Goal: Task Accomplishment & Management: Complete application form

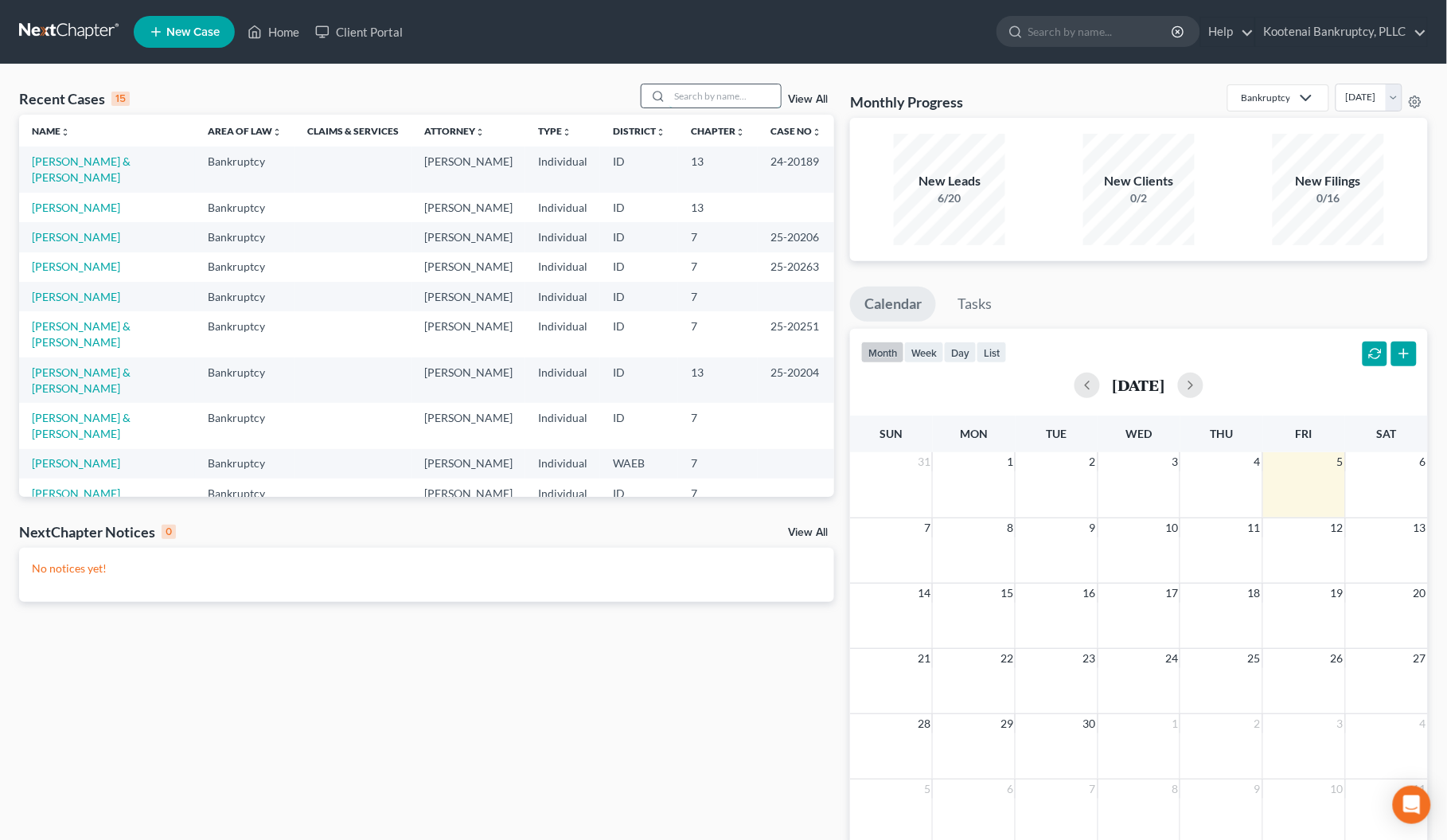
click at [686, 98] on input "search" at bounding box center [724, 95] width 112 height 23
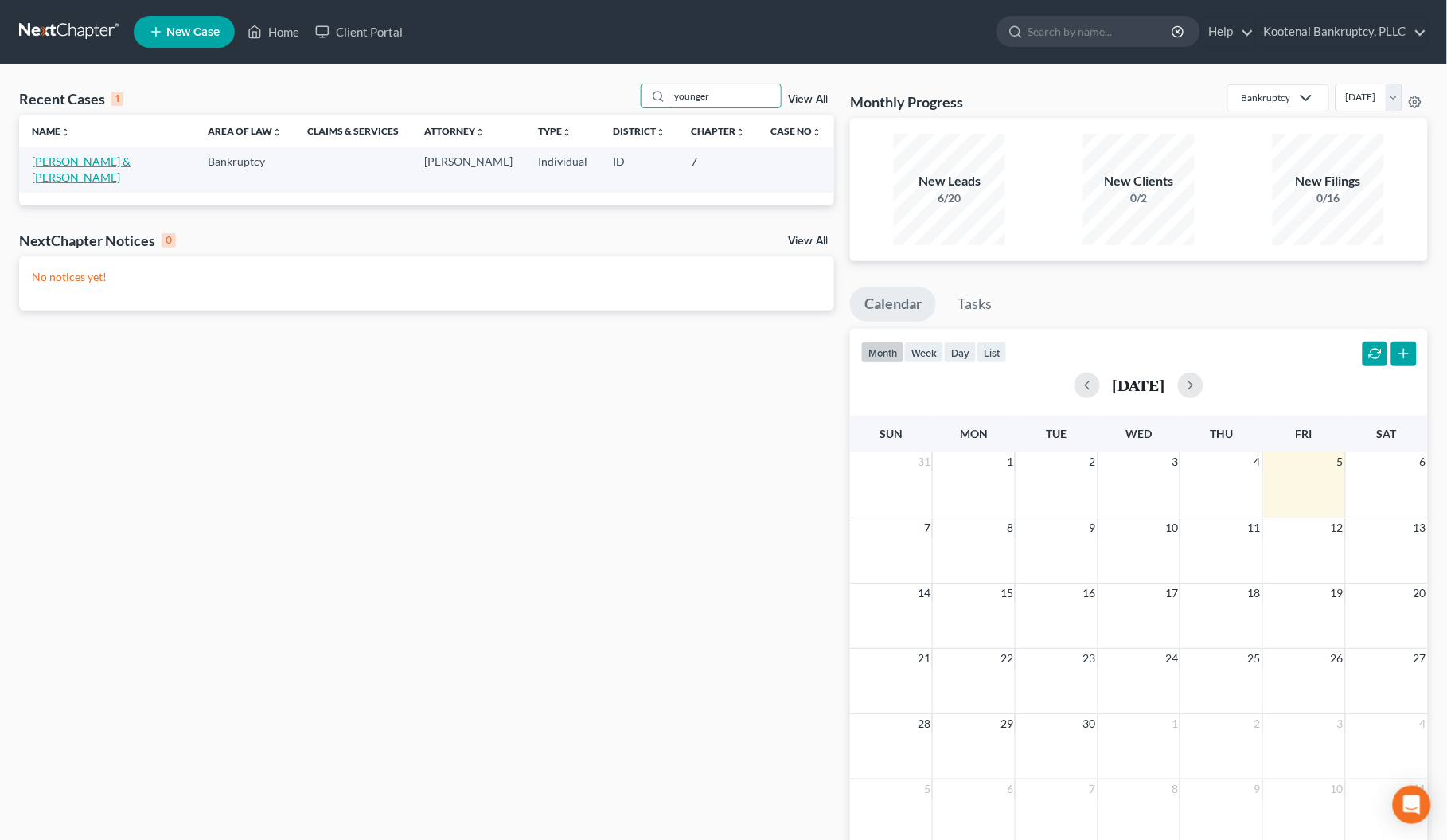
type input "younger"
click at [75, 163] on link "[PERSON_NAME] & [PERSON_NAME]" at bounding box center [80, 169] width 98 height 30
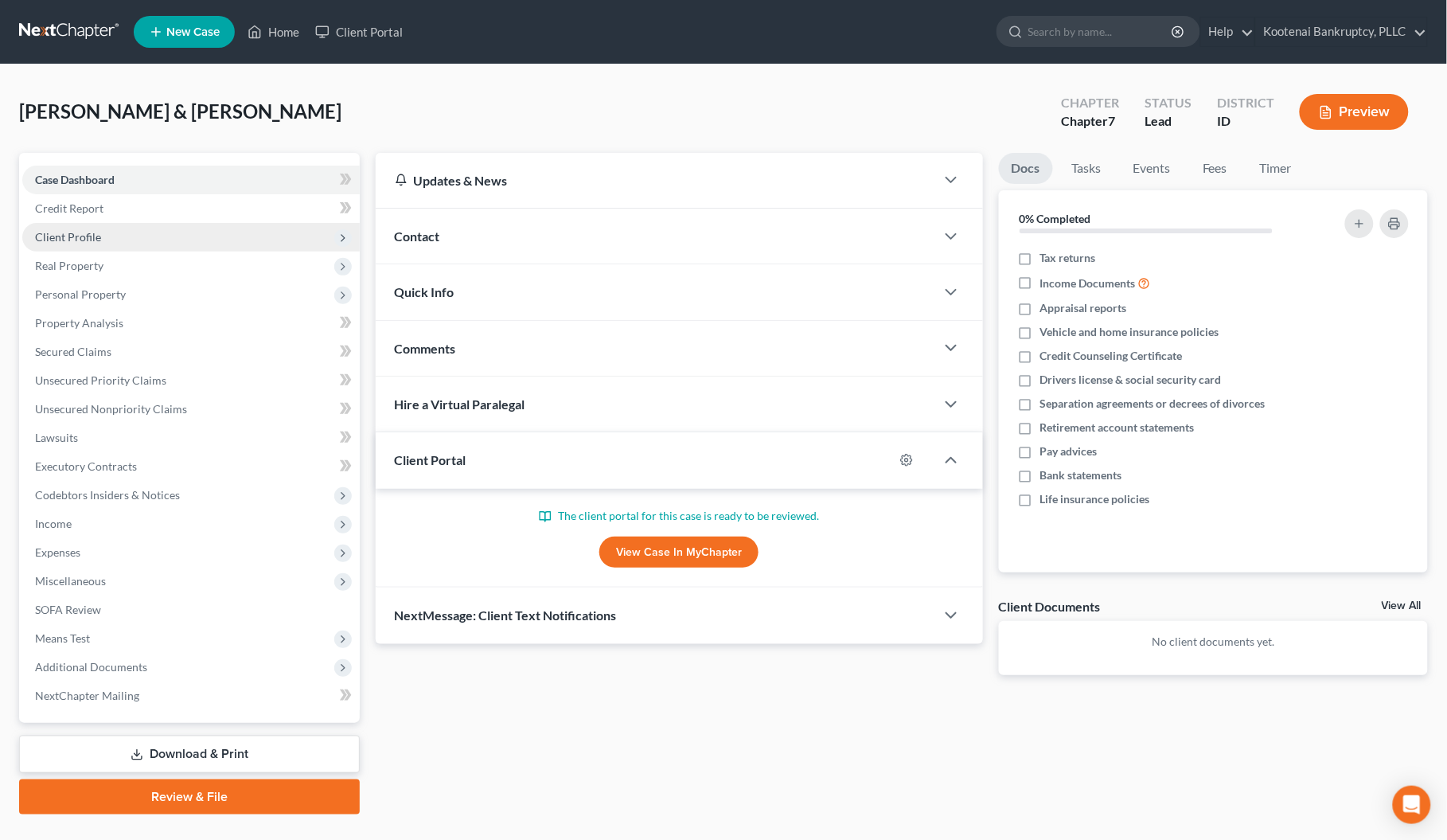
click at [58, 233] on span "Client Profile" at bounding box center [68, 237] width 66 height 13
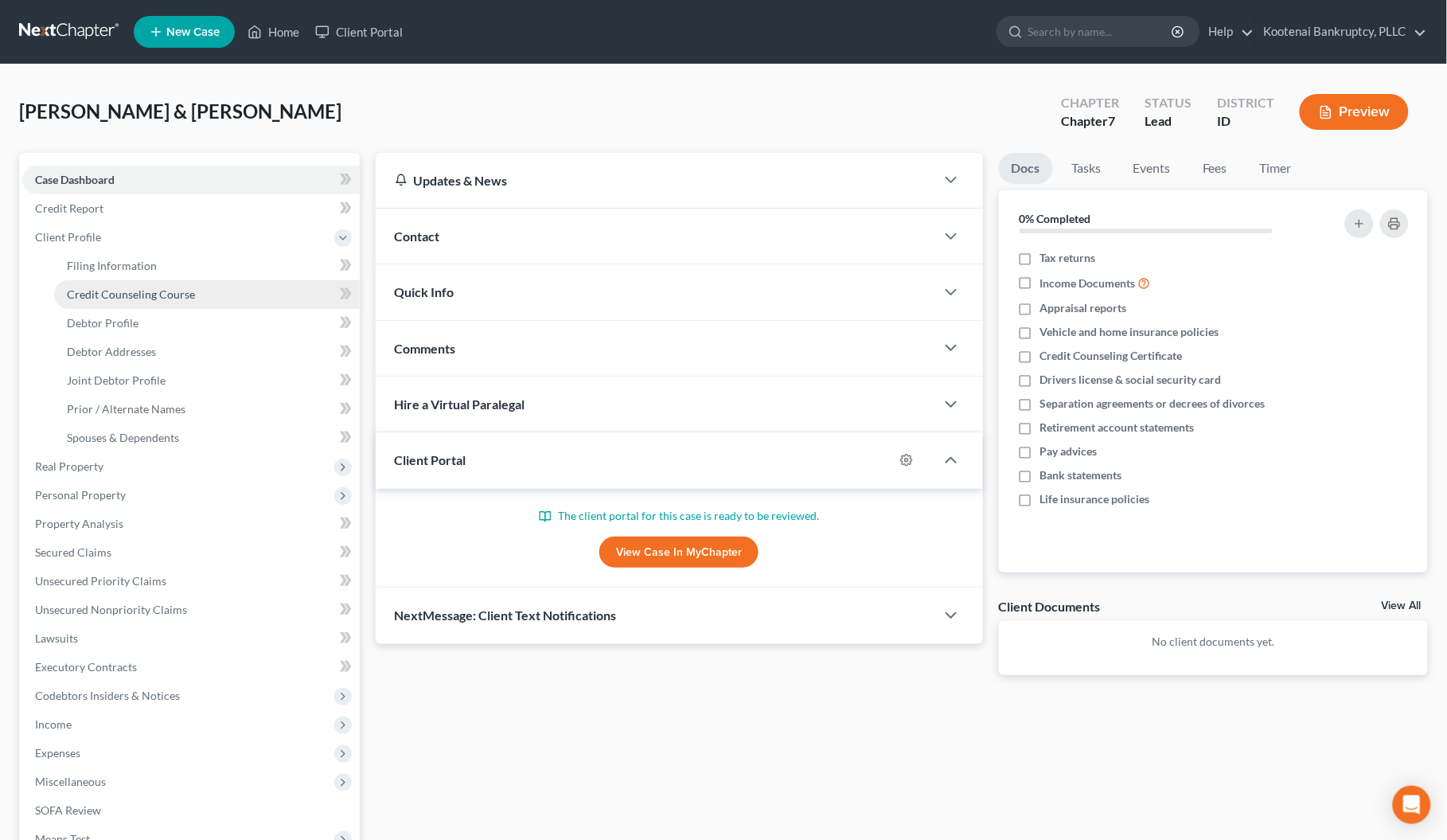
click at [95, 287] on span "Credit Counseling Course" at bounding box center [131, 294] width 128 height 13
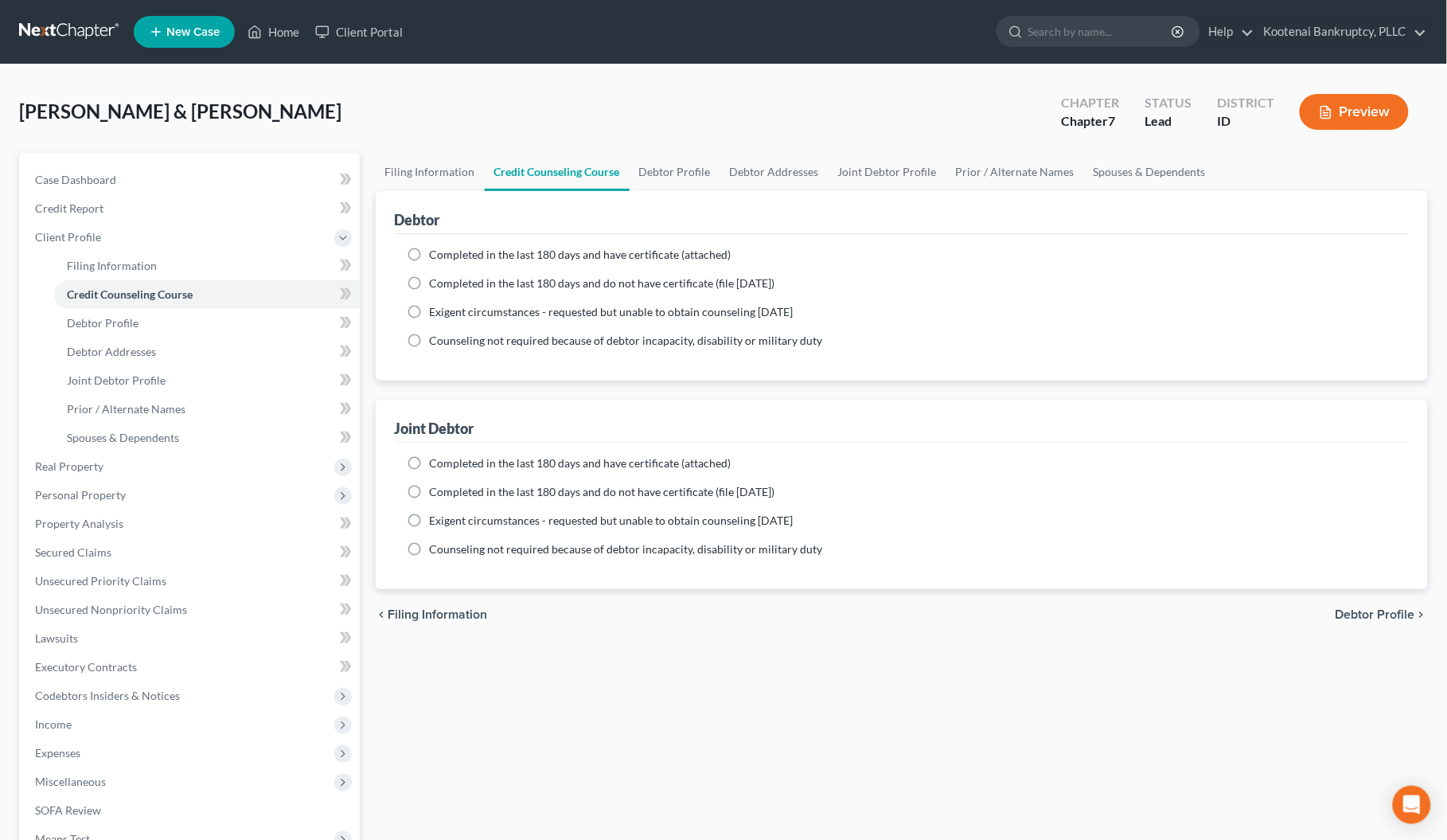
click at [430, 253] on label "Completed in the last 180 days and have certificate (attached)" at bounding box center [580, 255] width 302 height 16
click at [436, 253] on input "Completed in the last 180 days and have certificate (attached)" at bounding box center [441, 252] width 10 height 10
radio input "true"
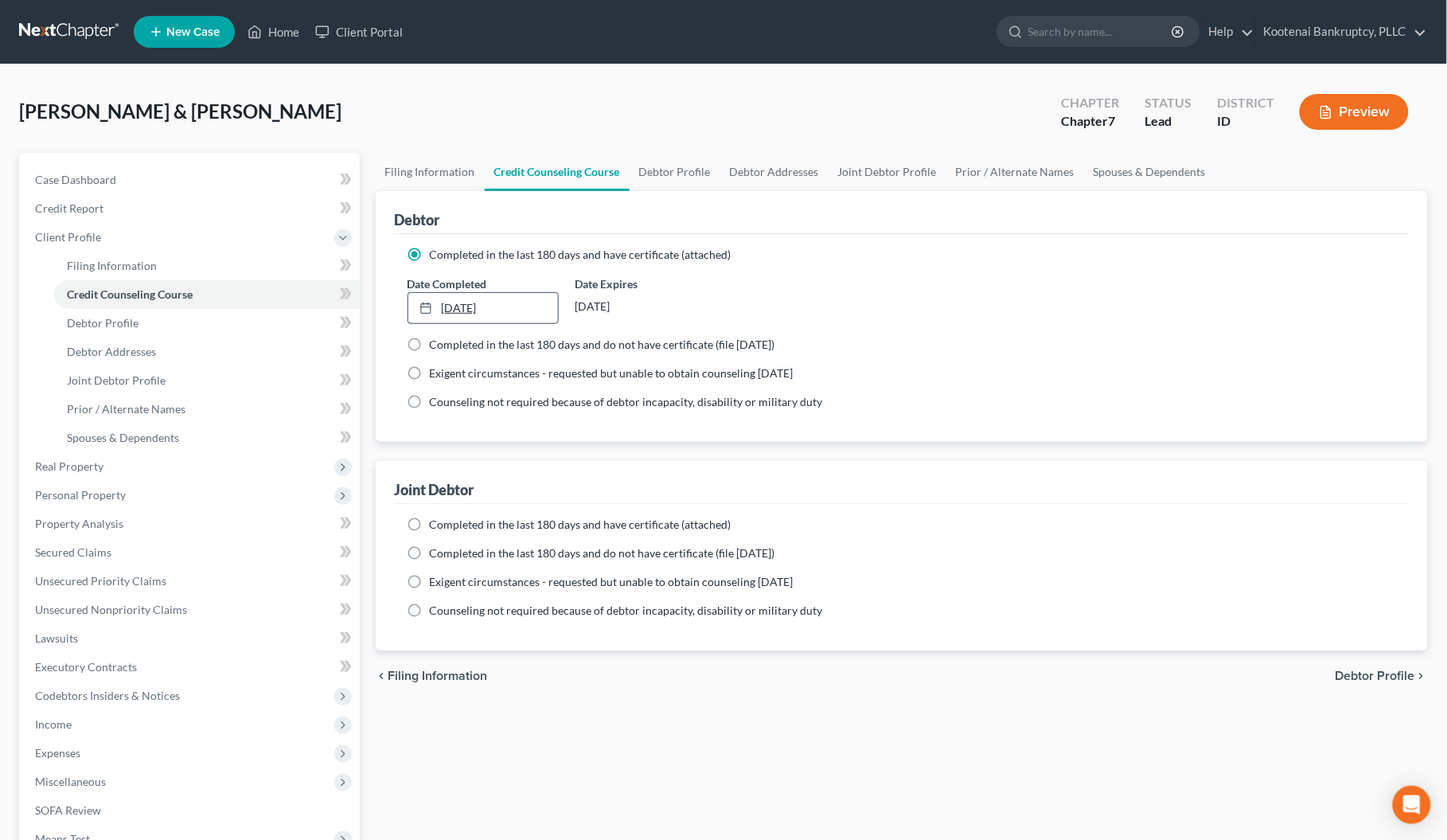
click at [491, 300] on link "[DATE]" at bounding box center [483, 308] width 150 height 31
click at [430, 525] on label "Completed in the last 180 days and have certificate (attached)" at bounding box center [580, 524] width 302 height 16
click at [436, 525] on input "Completed in the last 180 days and have certificate (attached)" at bounding box center [441, 521] width 10 height 10
radio input "true"
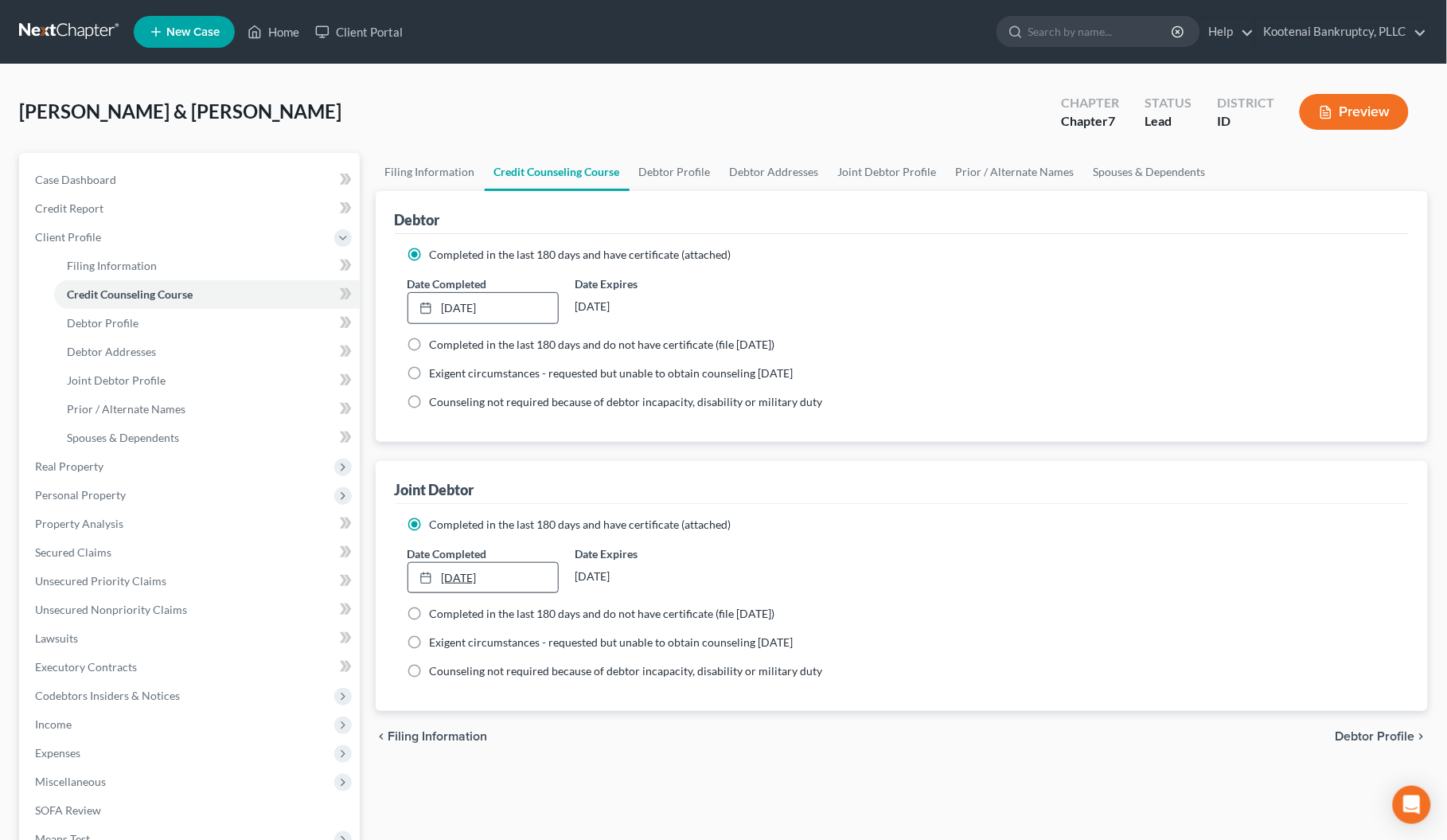
click at [511, 578] on link "[DATE]" at bounding box center [483, 578] width 150 height 31
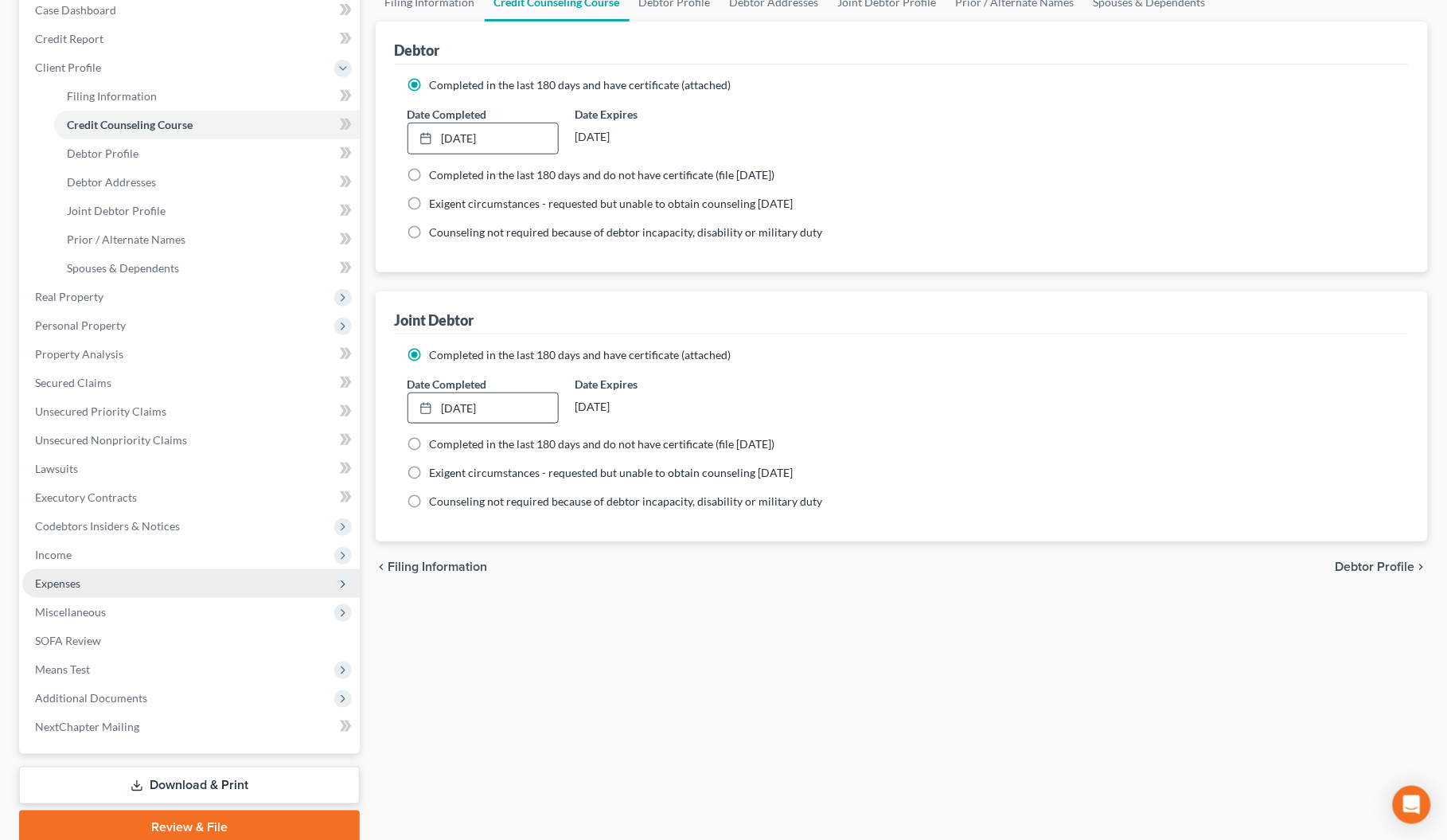
scroll to position [199, 0]
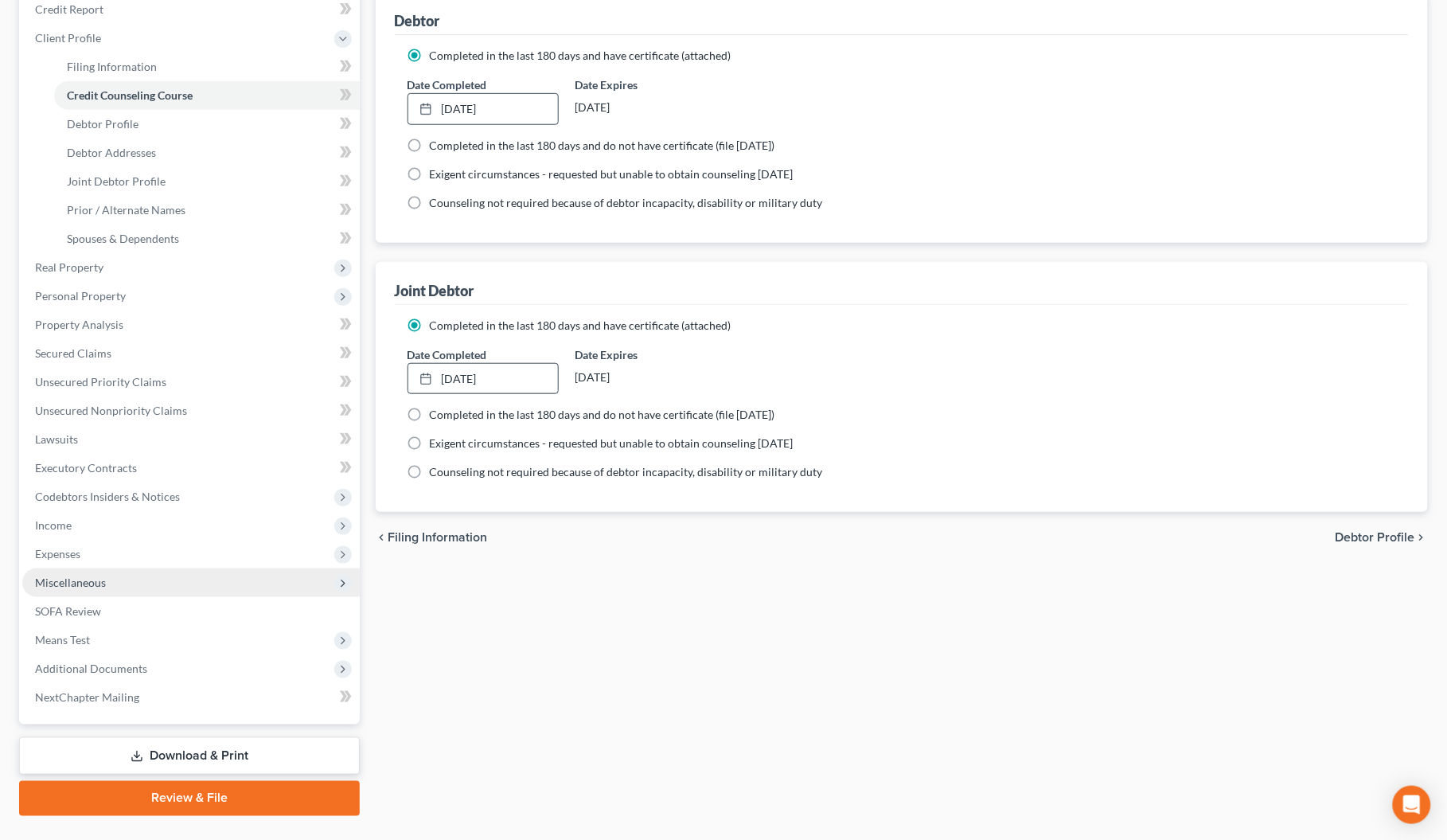
click at [96, 583] on span "Miscellaneous" at bounding box center [71, 582] width 71 height 13
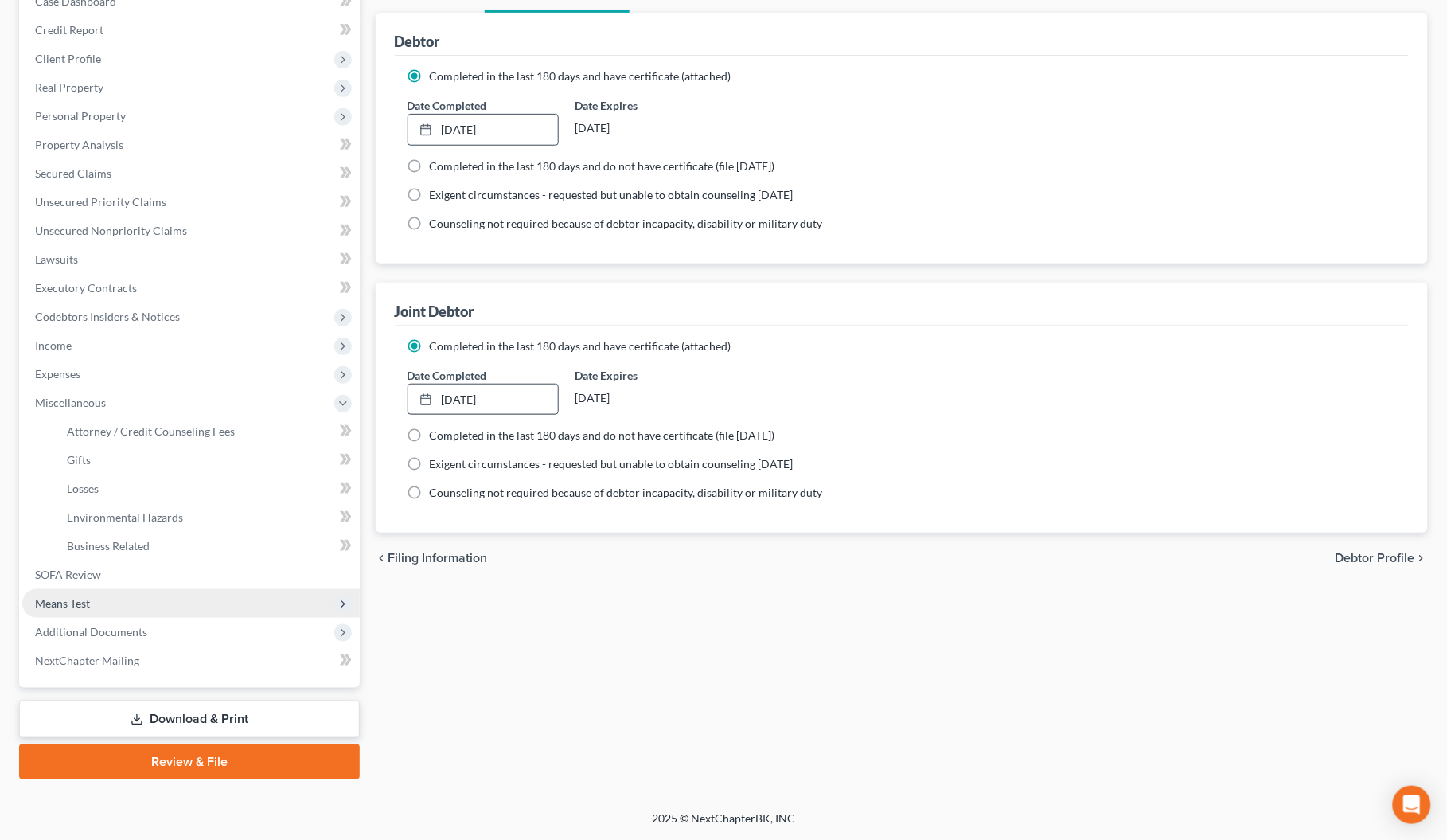
scroll to position [177, 0]
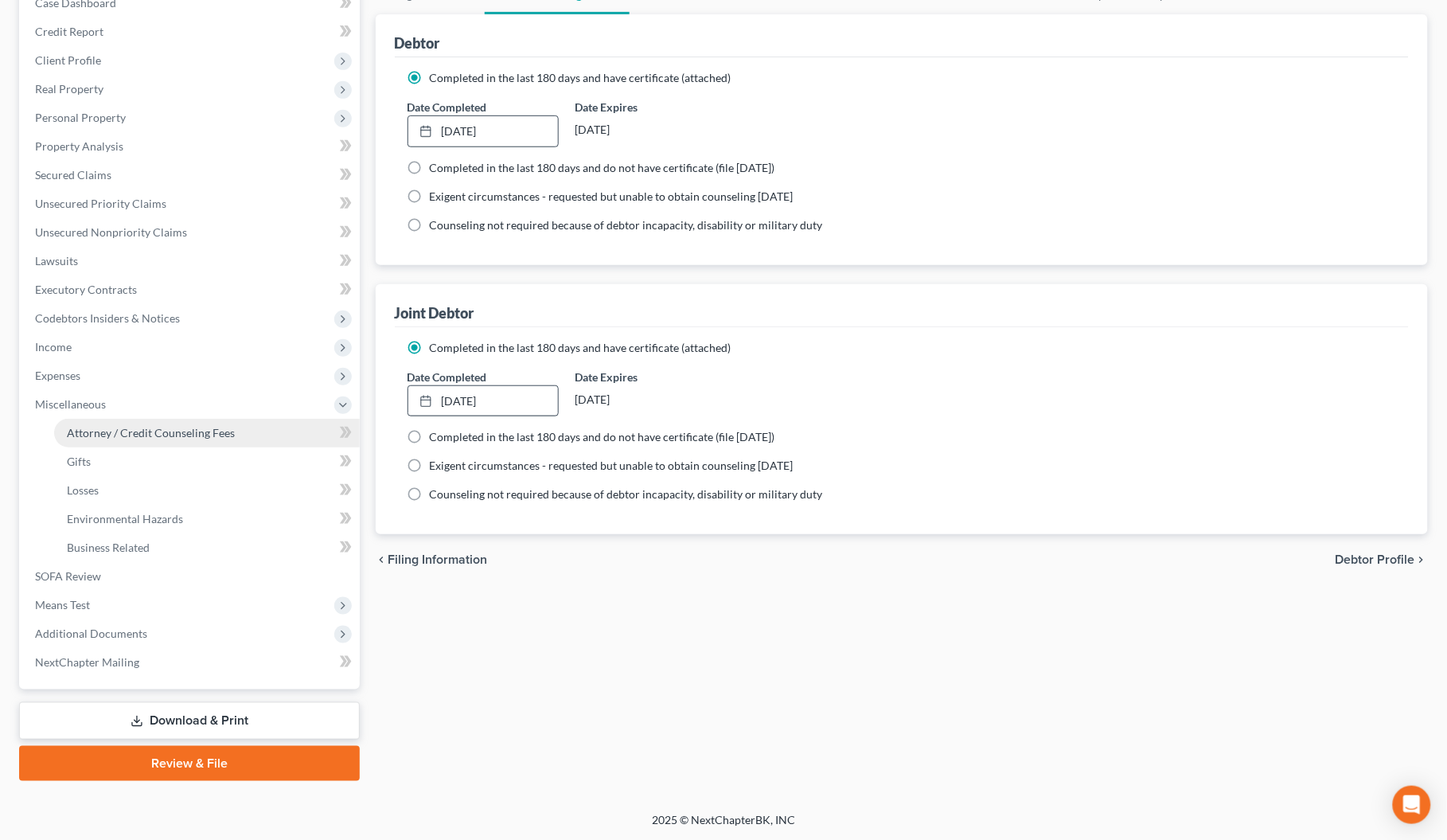
click at [125, 426] on span "Attorney / Credit Counseling Fees" at bounding box center [151, 432] width 168 height 13
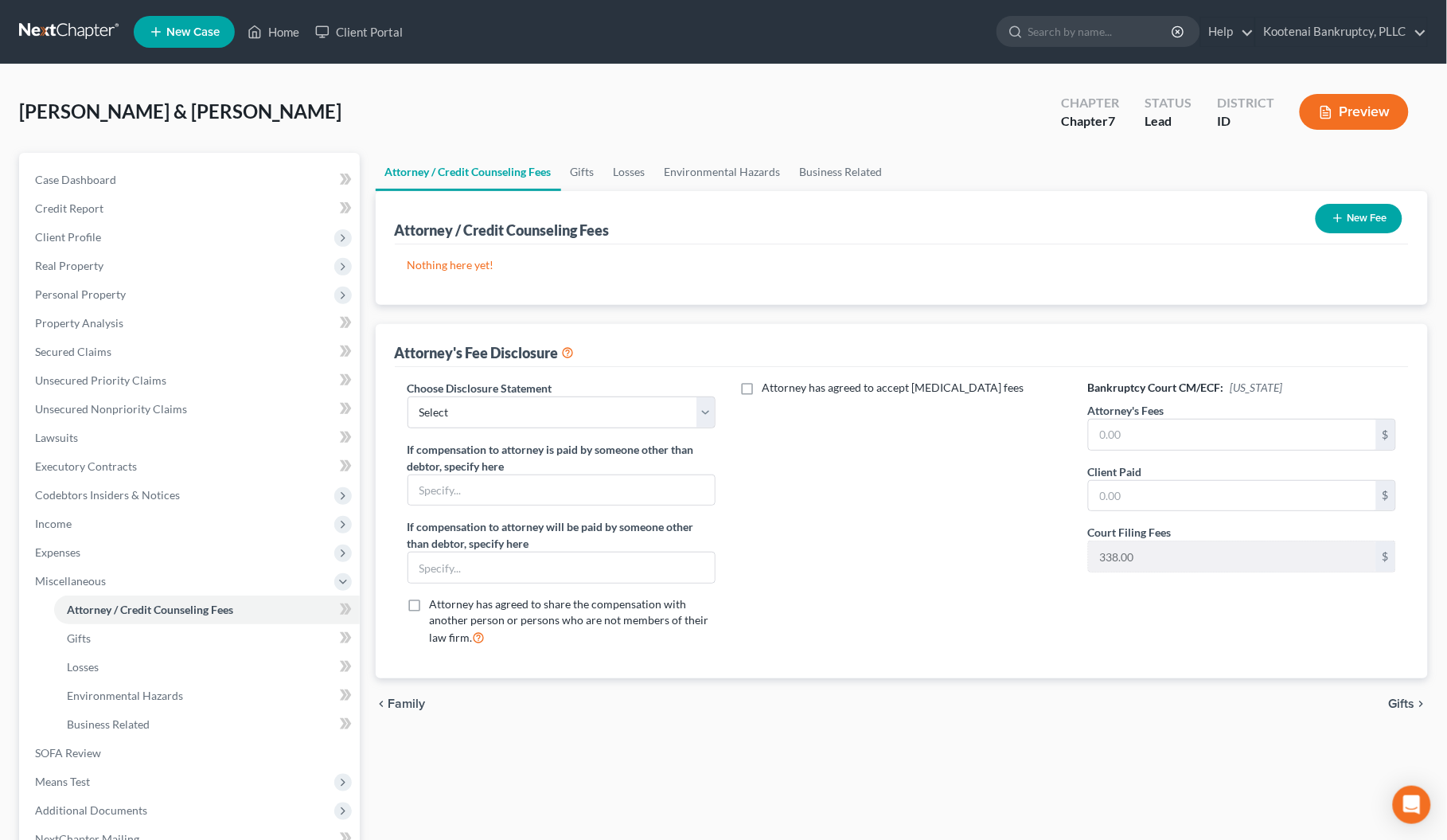
click at [1343, 212] on icon "button" at bounding box center [1337, 218] width 12 height 12
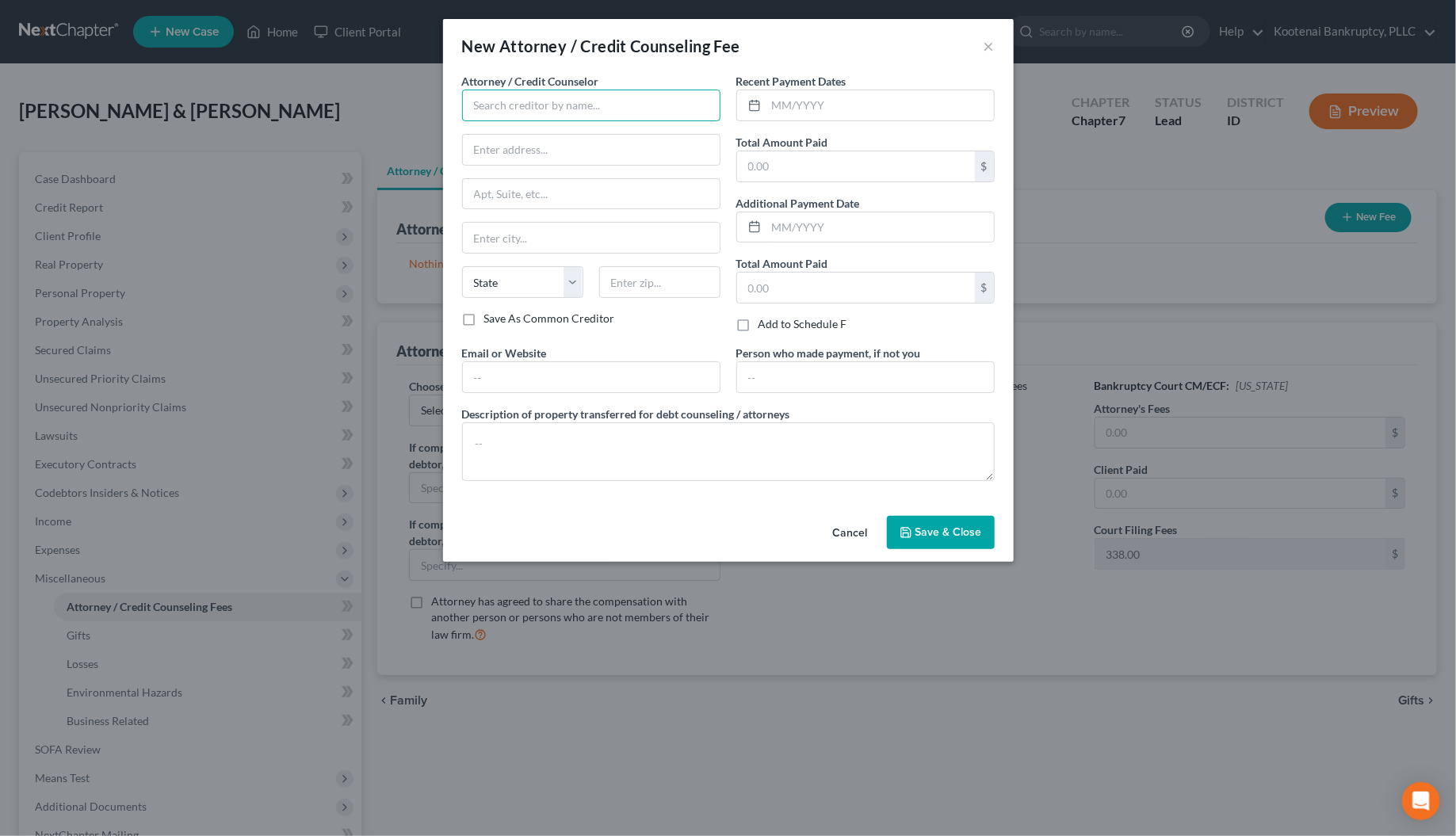
click at [488, 107] on input "text" at bounding box center [591, 104] width 259 height 31
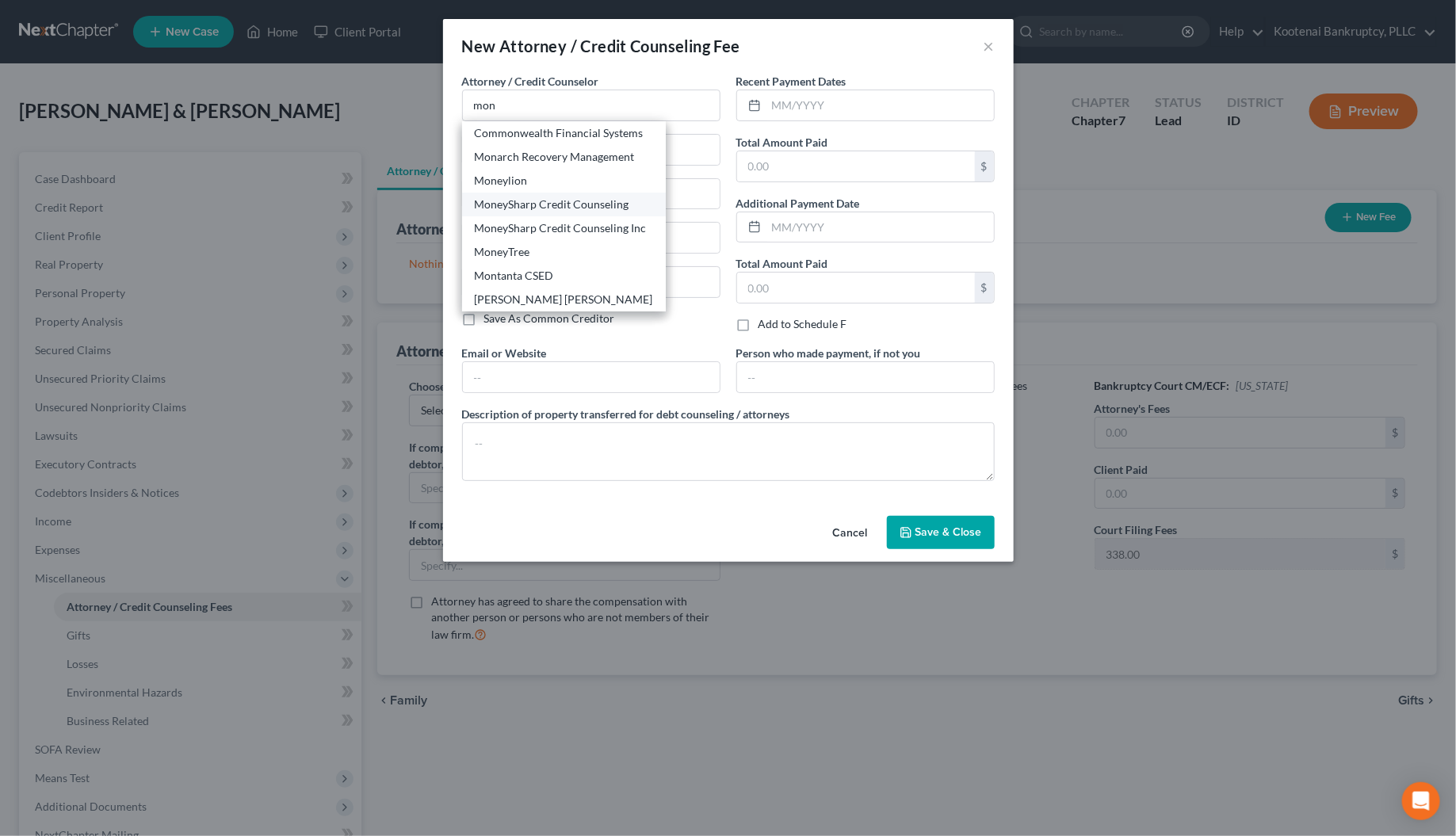
click at [508, 203] on div "MoneySharp Credit Counseling" at bounding box center [565, 204] width 179 height 16
type input "MoneySharp Credit Counseling"
type input "[GEOGRAPHIC_DATA]"
type input "Suite 2100"
type input "[GEOGRAPHIC_DATA]"
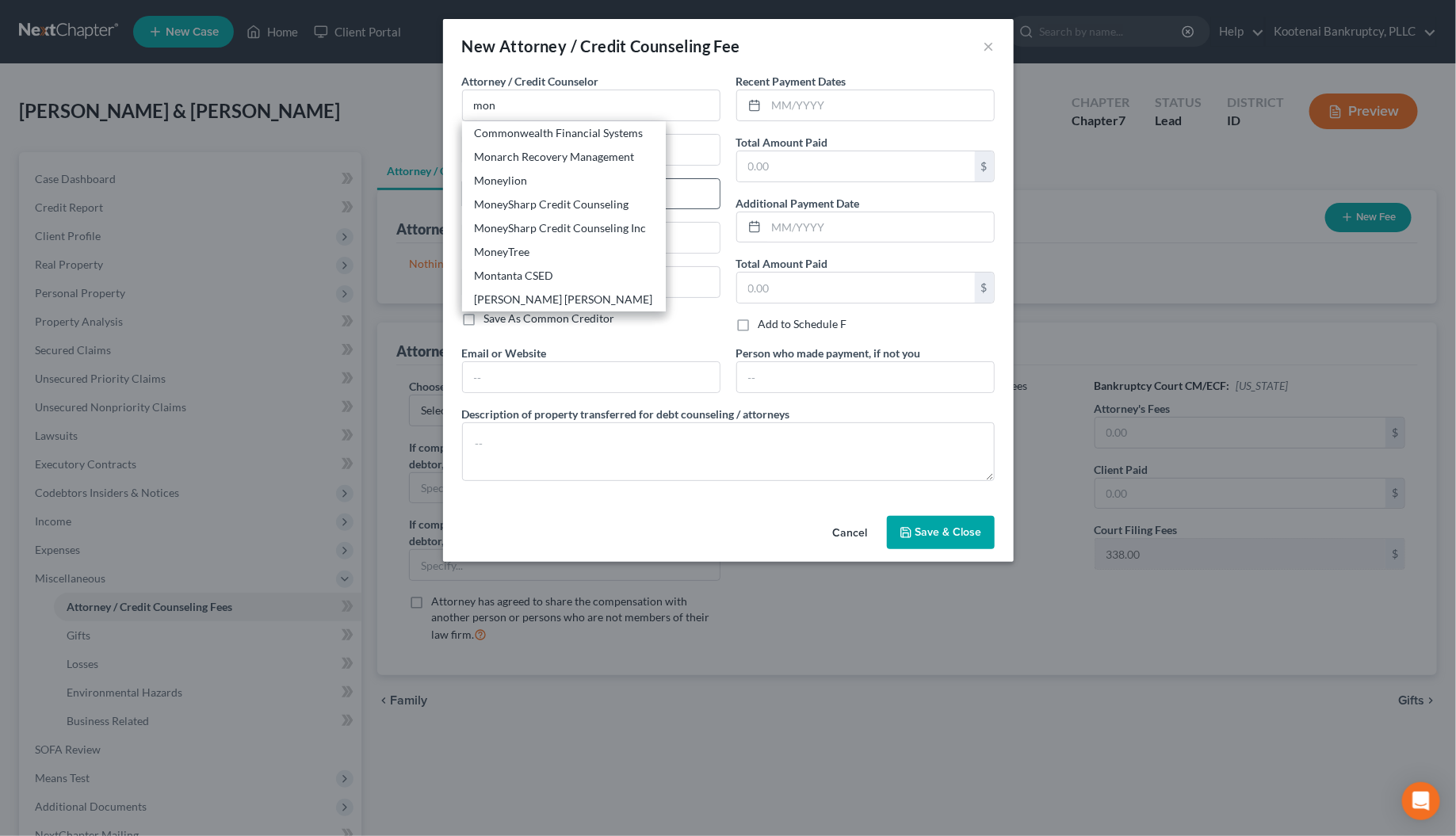
select select "14"
type input "60601"
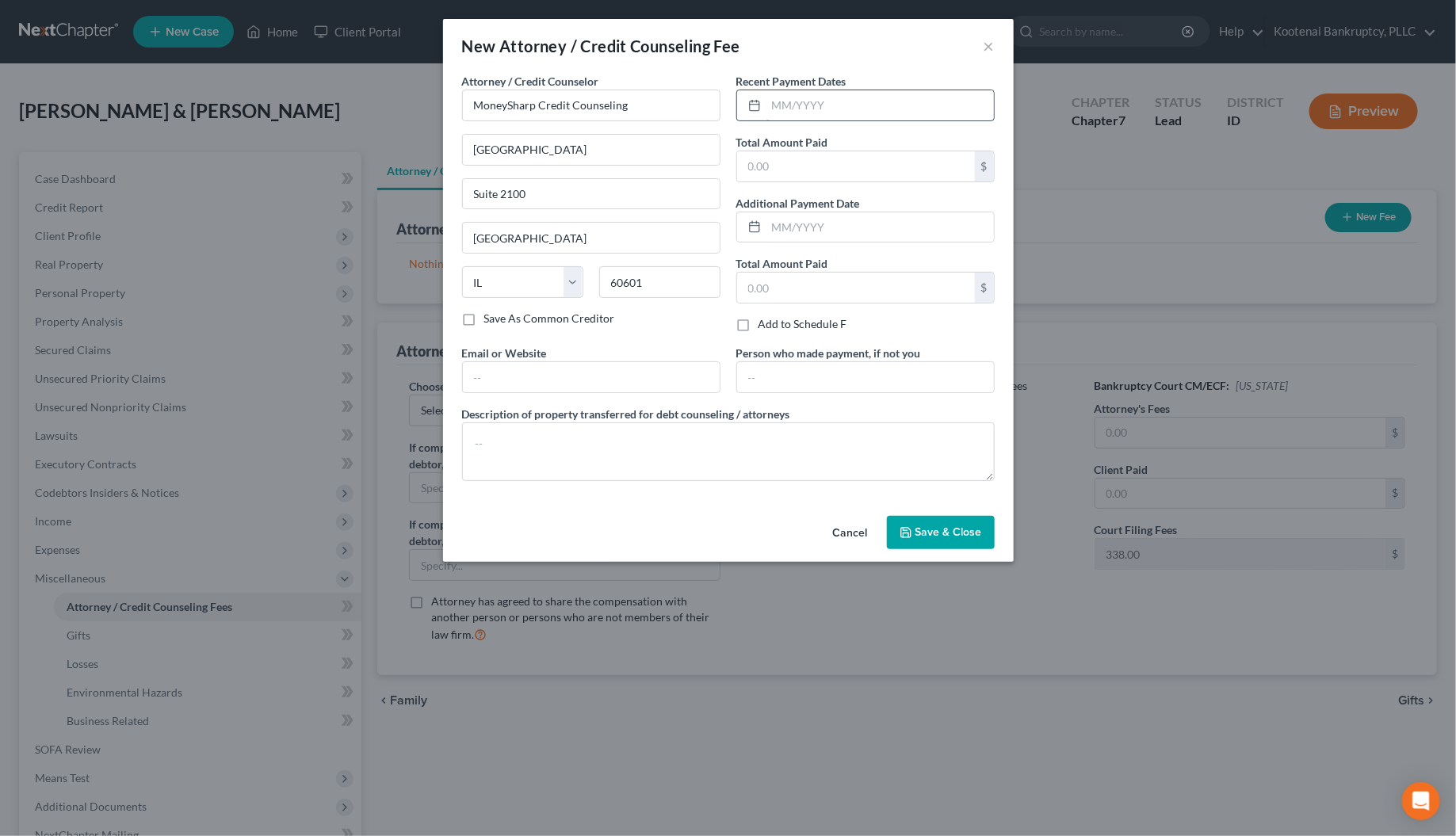
click at [783, 103] on input "text" at bounding box center [879, 105] width 227 height 30
type input "[DATE]"
click at [806, 175] on input "text" at bounding box center [856, 166] width 238 height 30
type input "13.00"
click at [924, 522] on button "Save & Close" at bounding box center [940, 532] width 107 height 33
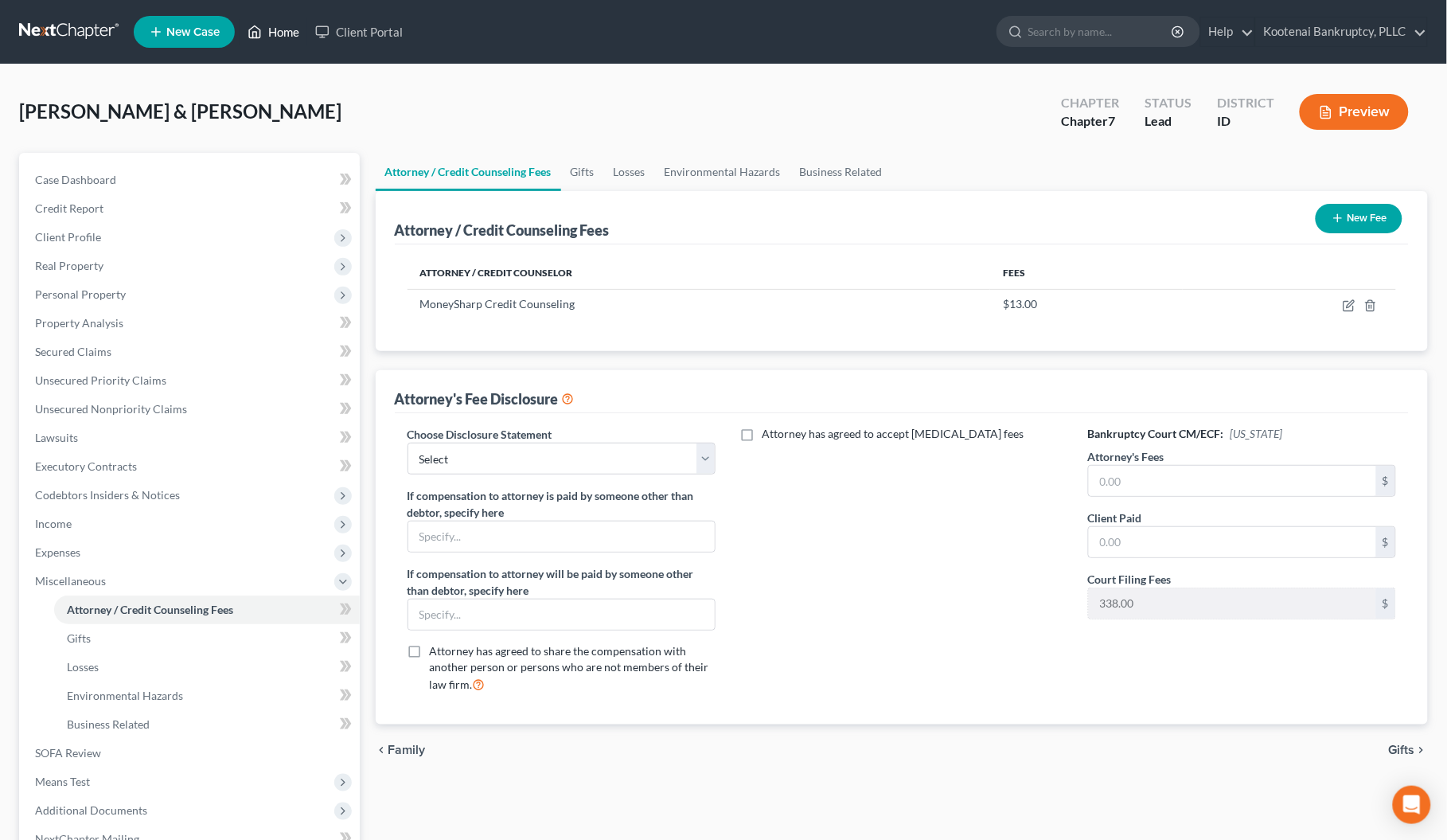
click at [288, 33] on link "Home" at bounding box center [273, 32] width 68 height 29
